Goal: Navigation & Orientation: Find specific page/section

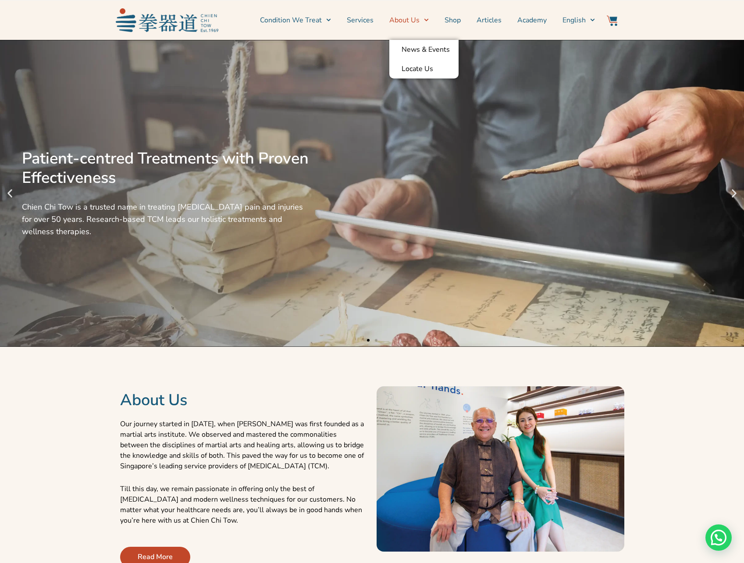
click at [409, 19] on link "About Us" at bounding box center [408, 20] width 39 height 22
click at [316, 17] on link "Condition We Treat" at bounding box center [295, 20] width 71 height 22
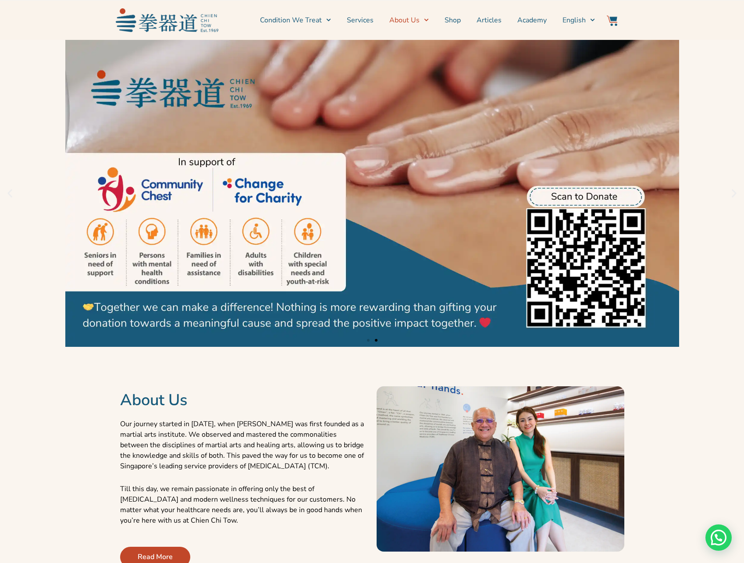
click at [423, 20] on span "Menu" at bounding box center [423, 20] width 9 height 14
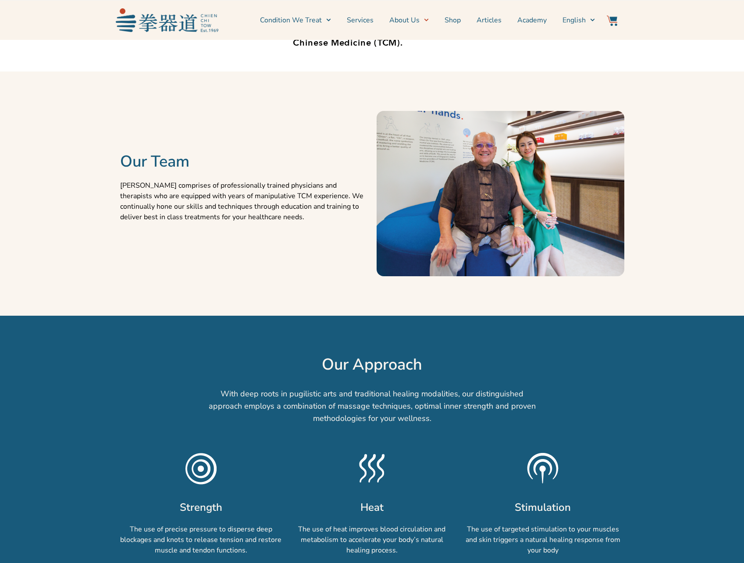
scroll to position [410, 0]
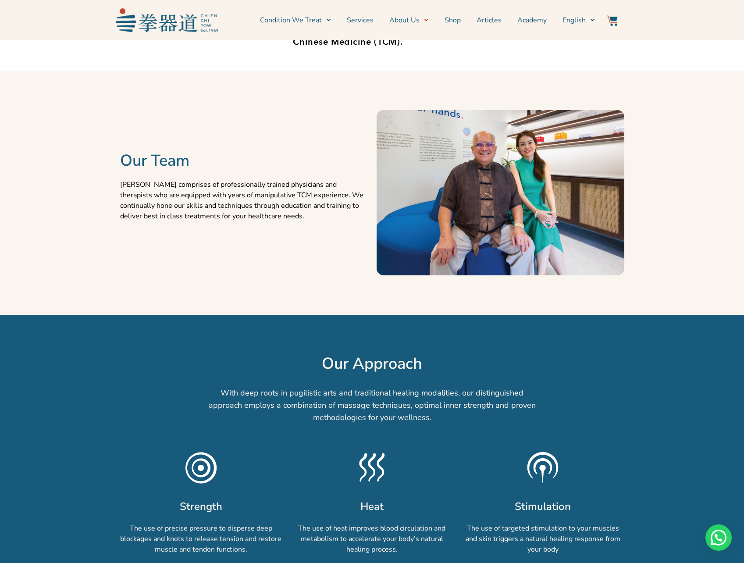
click at [420, 211] on img at bounding box center [501, 192] width 248 height 165
click at [175, 163] on h2 "Our Team" at bounding box center [244, 160] width 248 height 19
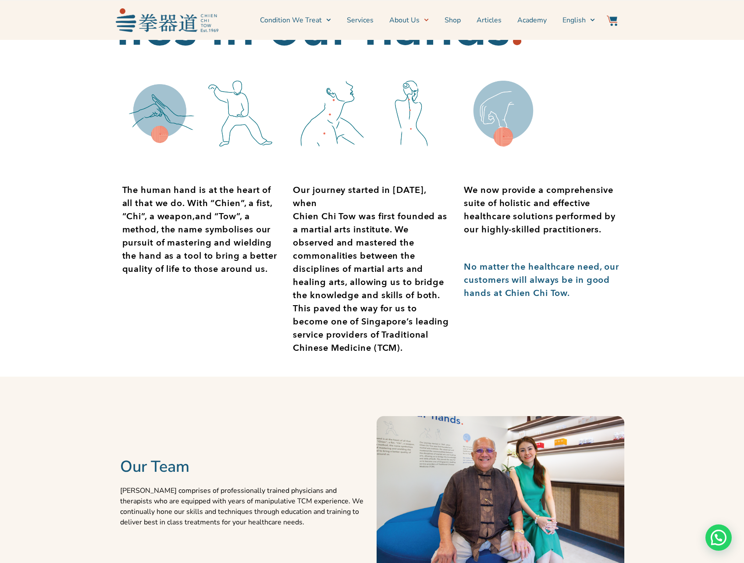
scroll to position [0, 0]
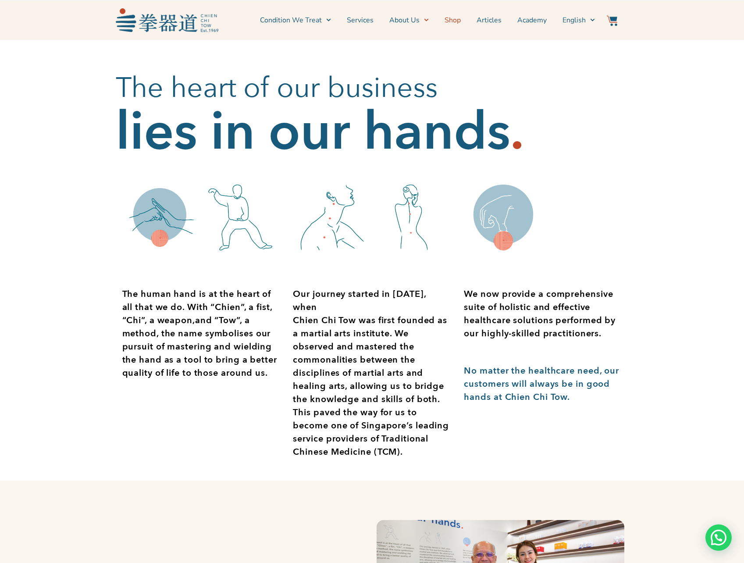
click at [458, 21] on link "Shop" at bounding box center [452, 20] width 16 height 22
